Goal: Obtain resource: Download file/media

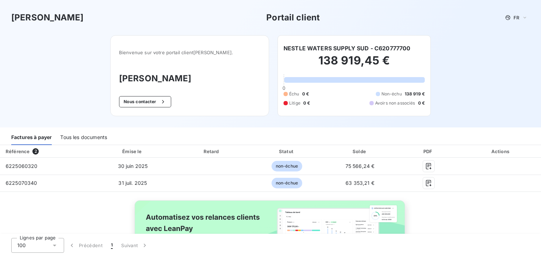
click at [93, 137] on div "Tous les documents" at bounding box center [83, 137] width 47 height 15
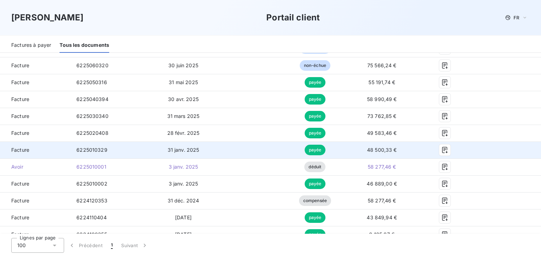
scroll to position [106, 0]
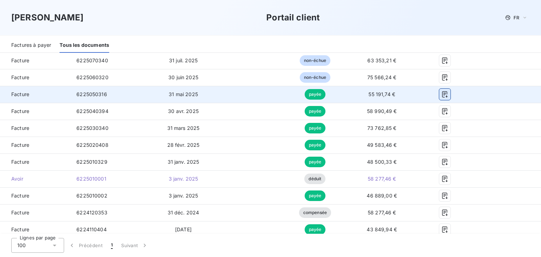
click at [441, 96] on icon "button" at bounding box center [444, 94] width 7 height 7
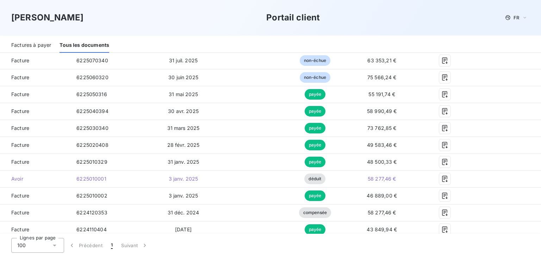
click at [147, 31] on div "[PERSON_NAME] Portail client FR" at bounding box center [270, 17] width 541 height 35
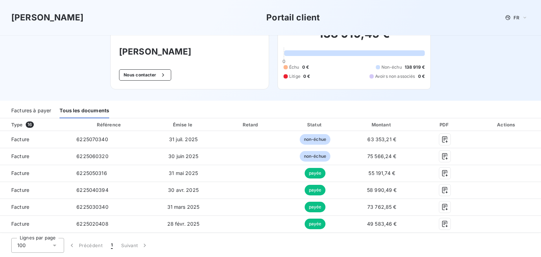
scroll to position [0, 0]
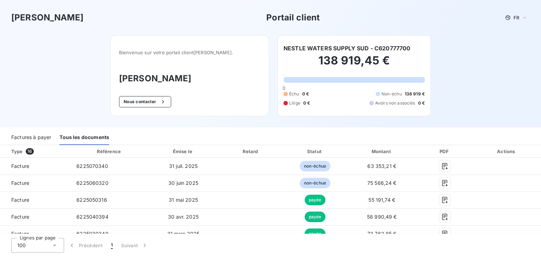
click at [55, 90] on div "[PERSON_NAME] Portail client FR Bienvenue sur votre portail client [PERSON_NAME…" at bounding box center [270, 63] width 541 height 127
click at [270, 123] on div "Bienvenue sur votre portail client [PERSON_NAME] . [PERSON_NAME] Nous contacter…" at bounding box center [270, 81] width 343 height 92
click at [82, 89] on div "[PERSON_NAME] Portail client FR Bienvenue sur votre portail client [PERSON_NAME…" at bounding box center [270, 63] width 541 height 127
click at [240, 127] on div "Bienvenue sur votre portail client [PERSON_NAME] . [PERSON_NAME] Nous contacter…" at bounding box center [270, 81] width 343 height 92
click at [468, 101] on div "[PERSON_NAME] Portail client FR Bienvenue sur votre portail client [PERSON_NAME…" at bounding box center [270, 63] width 541 height 127
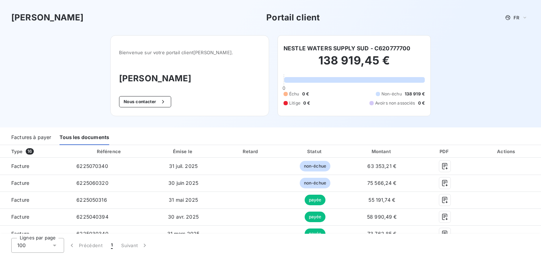
click at [444, 101] on div "[PERSON_NAME] Portail client FR Bienvenue sur votre portail client [PERSON_NAME…" at bounding box center [270, 63] width 541 height 127
click at [174, 17] on div "[PERSON_NAME] Portail client FR" at bounding box center [270, 17] width 518 height 13
click at [72, 25] on div "[PERSON_NAME] Portail client FR" at bounding box center [270, 17] width 541 height 35
click at [455, 67] on div "[PERSON_NAME] Portail client FR Bienvenue sur votre portail client [PERSON_NAME…" at bounding box center [270, 63] width 541 height 127
